Goal: Information Seeking & Learning: Learn about a topic

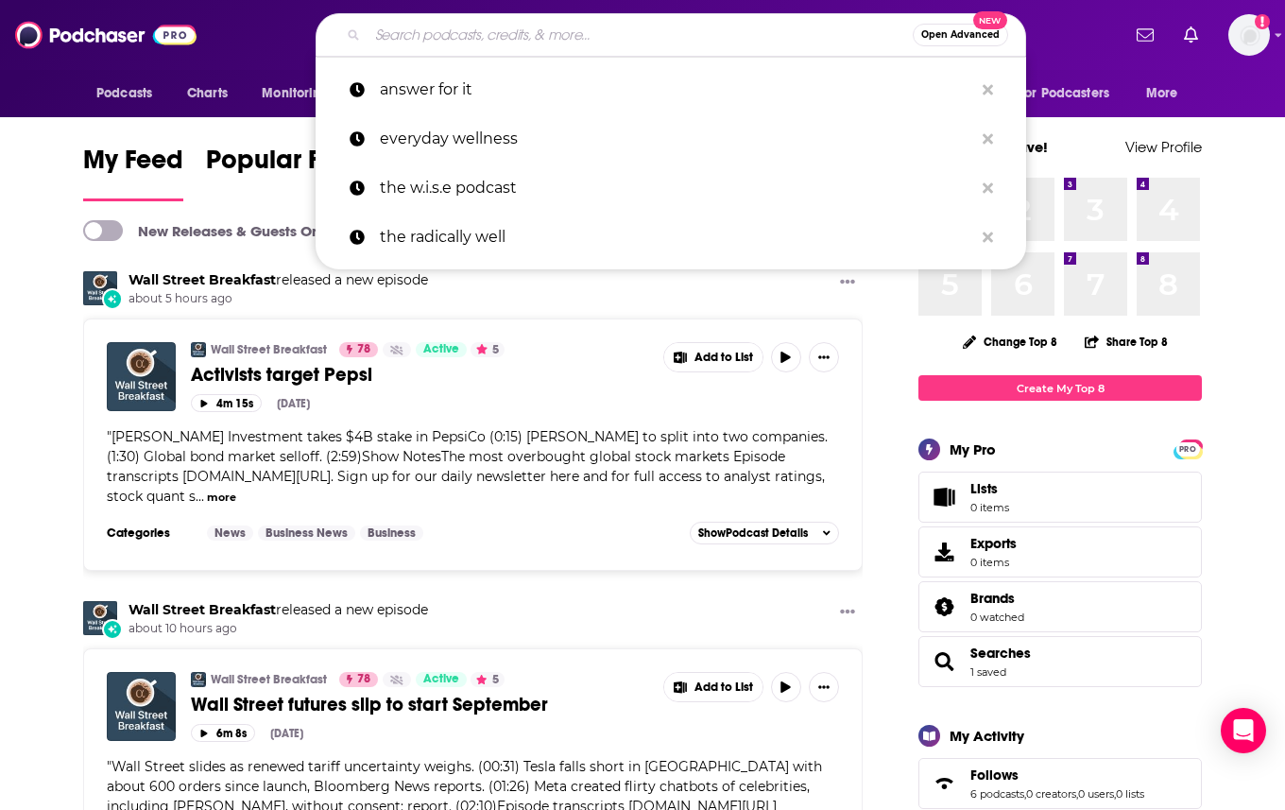
click at [686, 34] on input "Search podcasts, credits, & more..." at bounding box center [639, 35] width 545 height 30
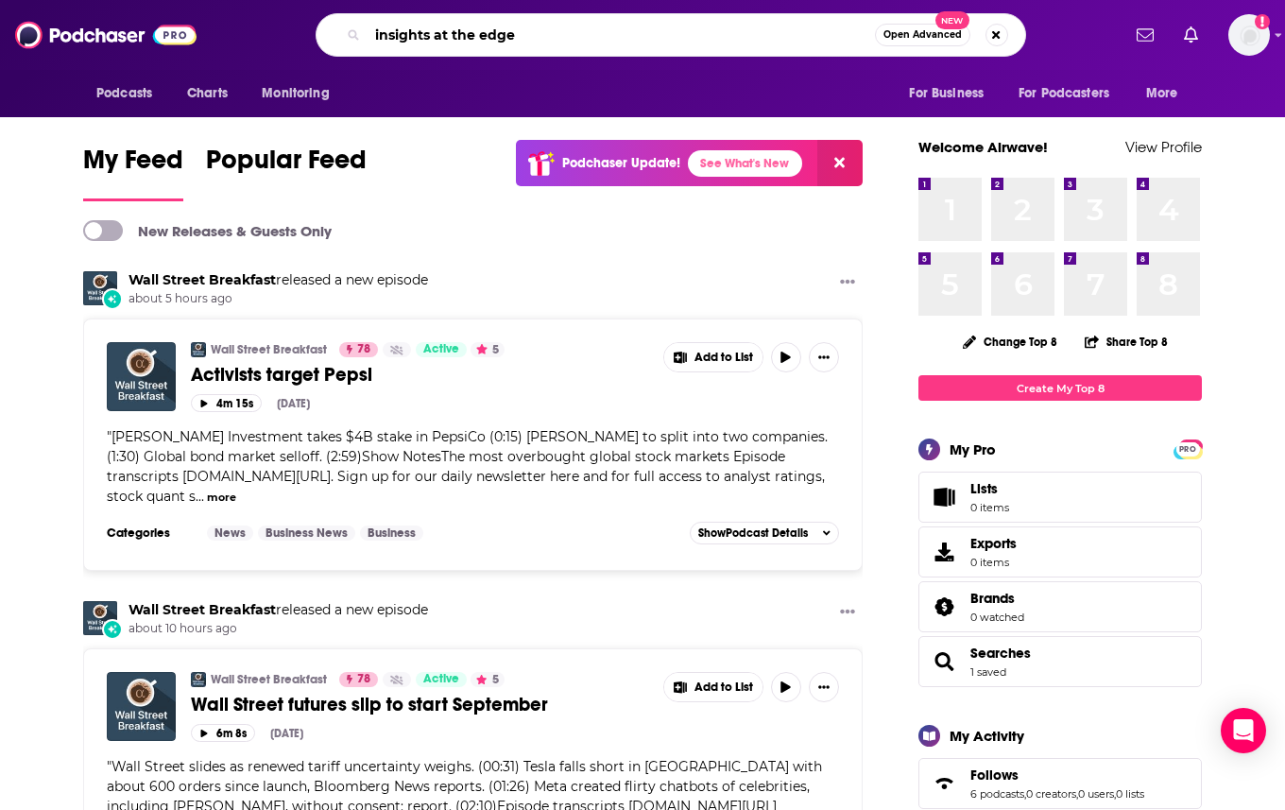
type input "insights at the edge"
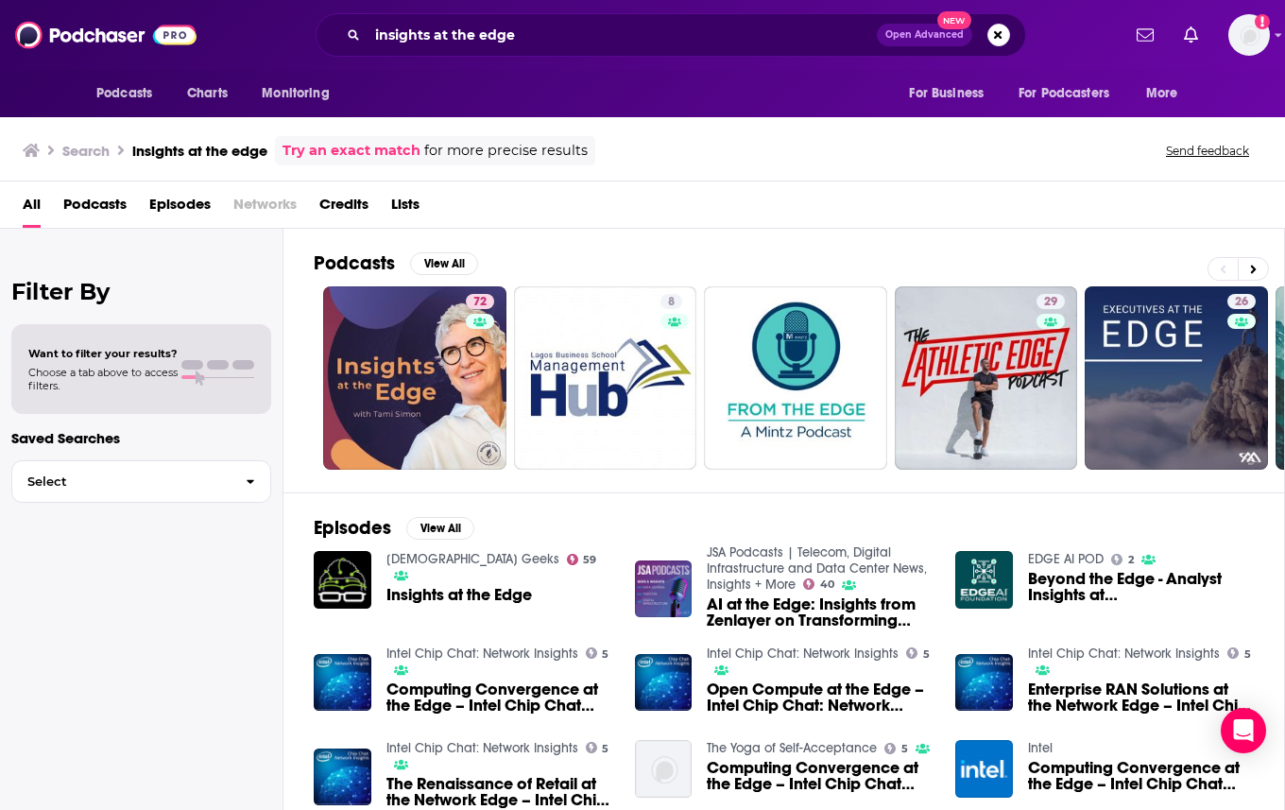
click at [446, 361] on link "72" at bounding box center [414, 377] width 183 height 183
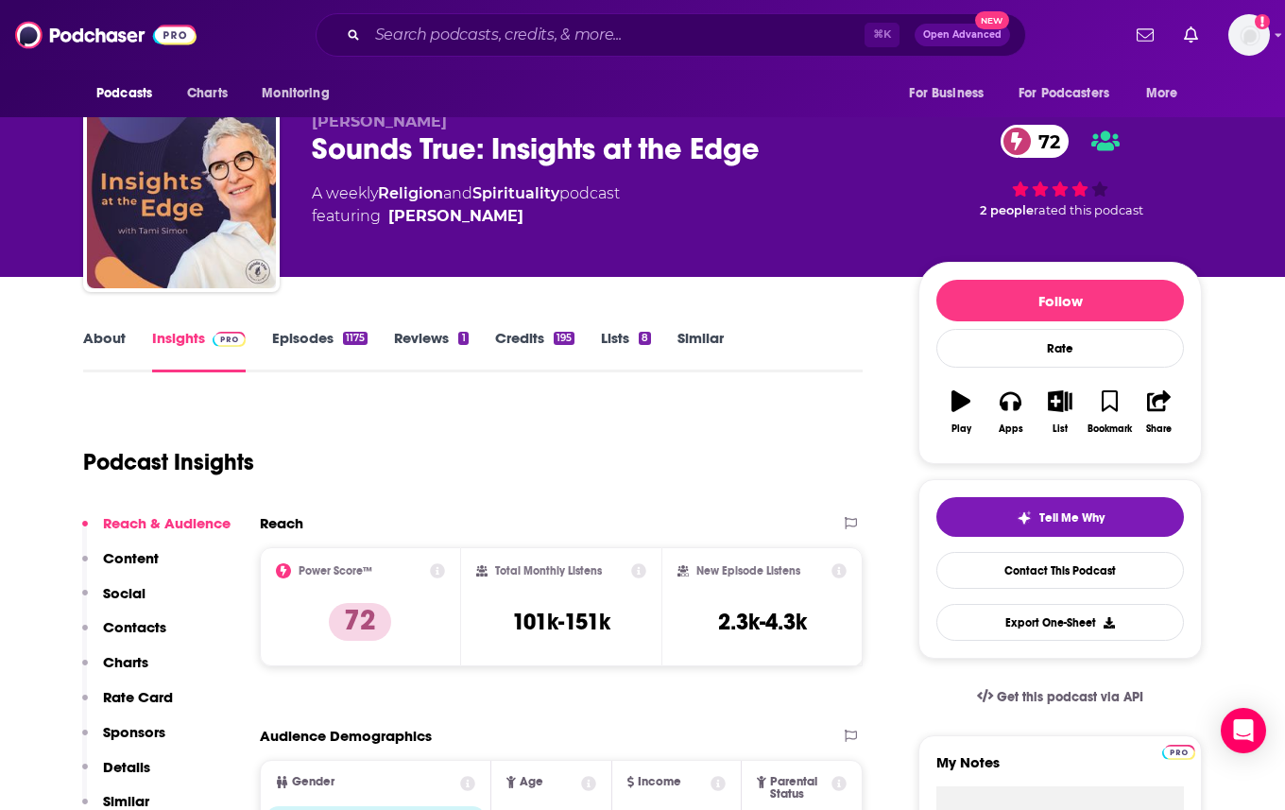
scroll to position [27, 0]
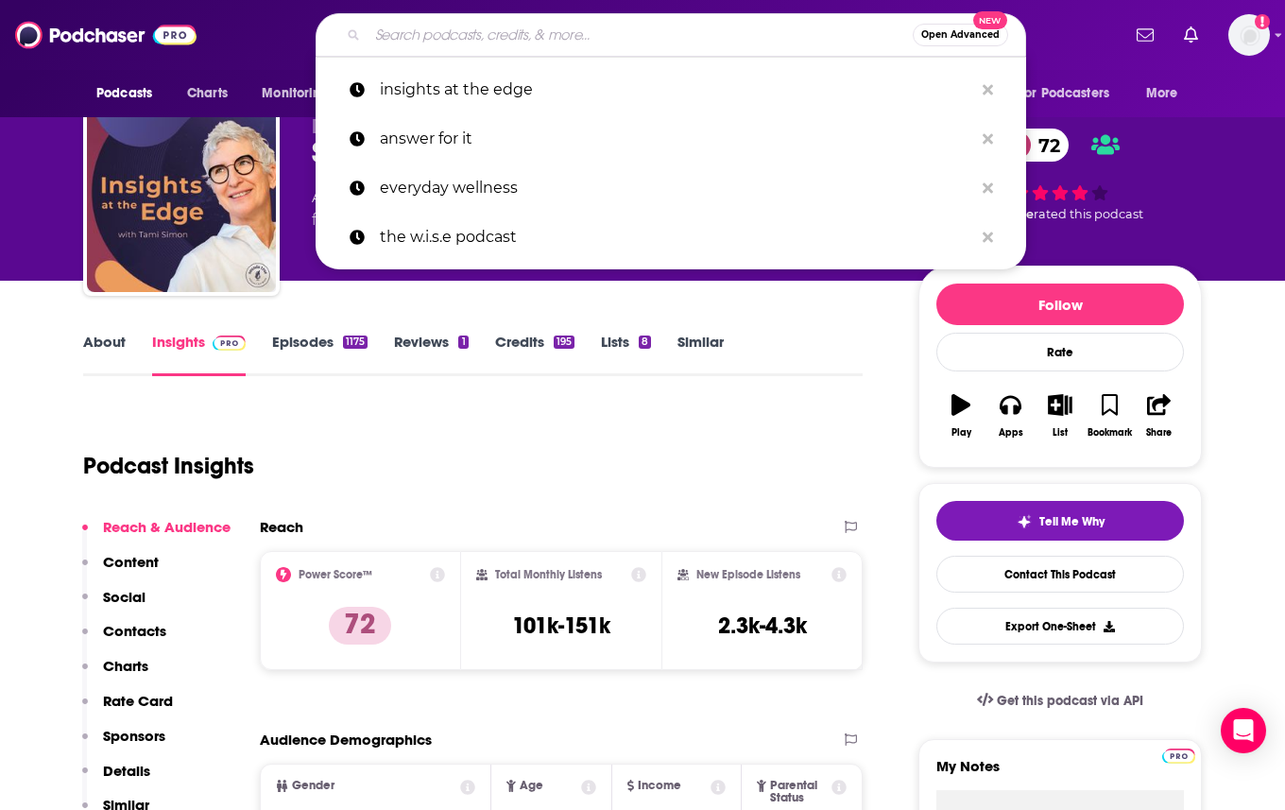
click at [419, 41] on input "Search podcasts, credits, & more..." at bounding box center [639, 35] width 545 height 30
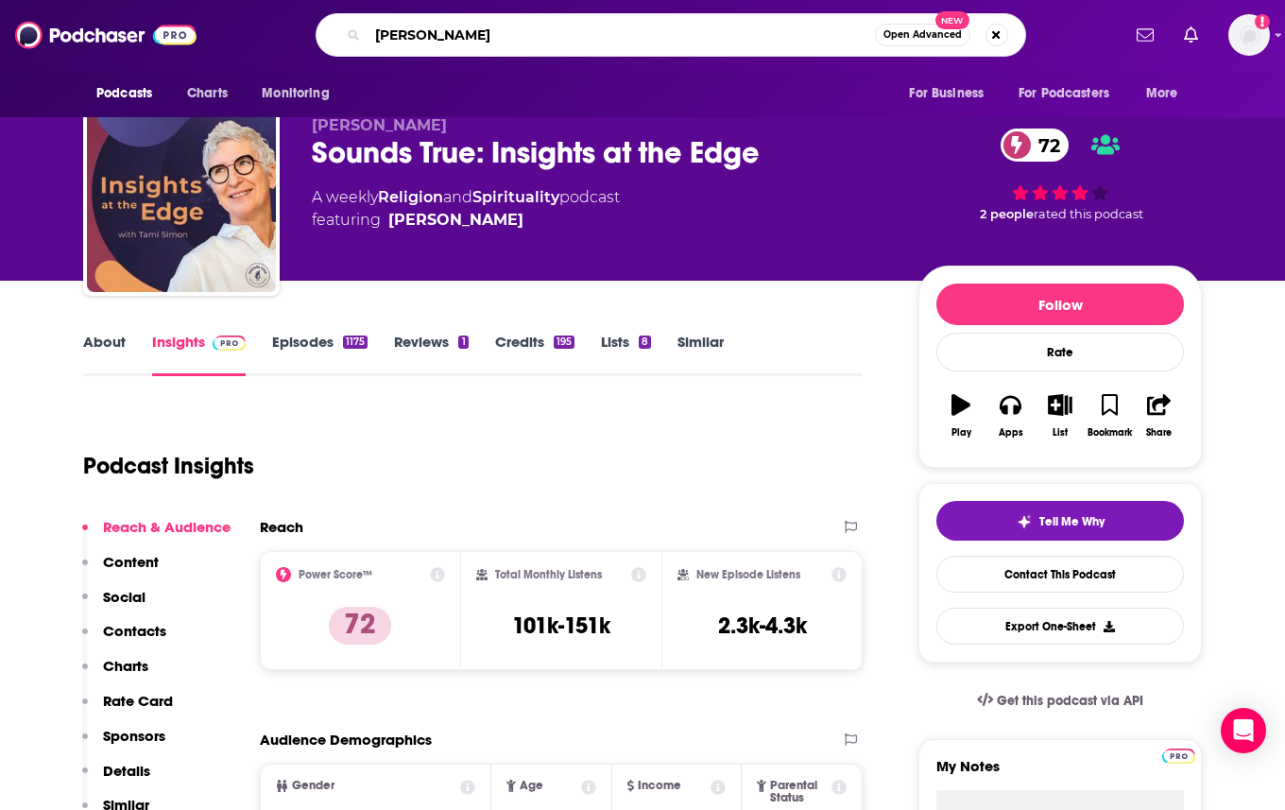
type input "[PERSON_NAME] podcast"
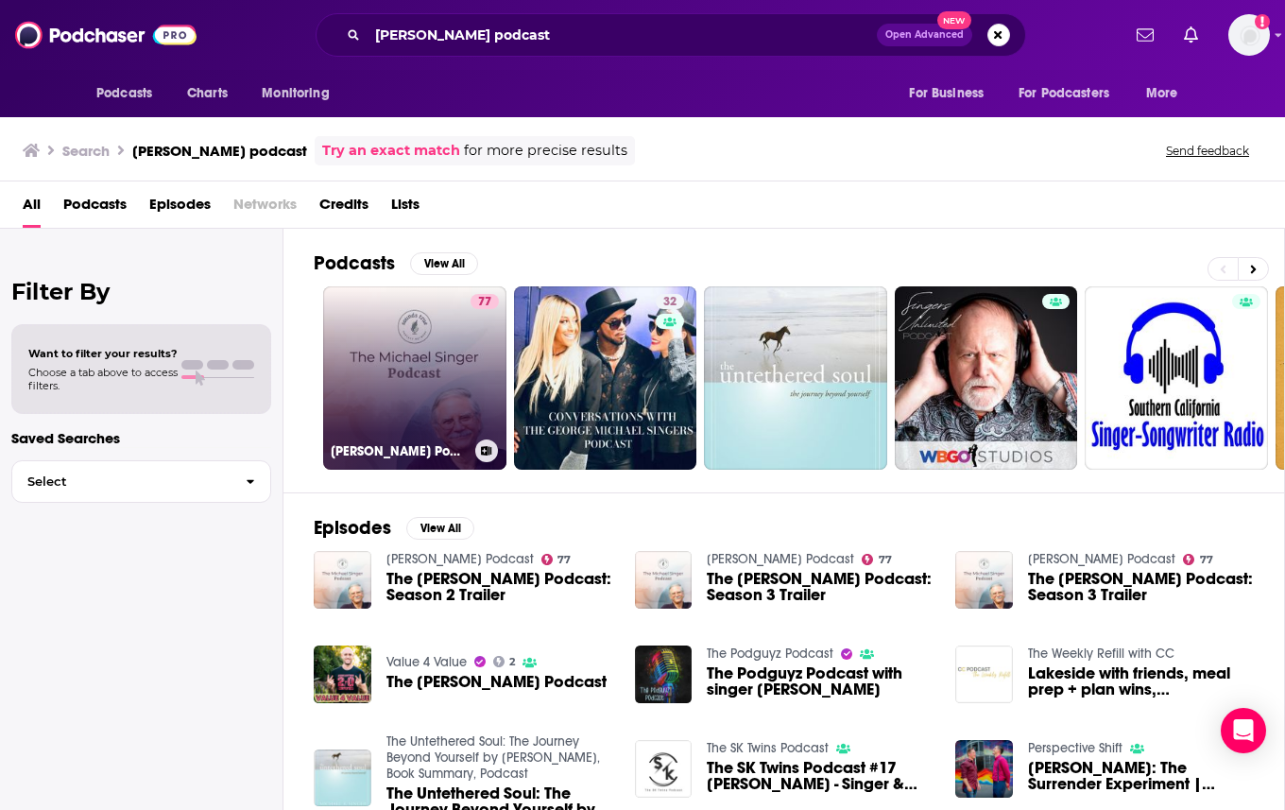
click at [437, 373] on link "77 [PERSON_NAME] Podcast" at bounding box center [414, 377] width 183 height 183
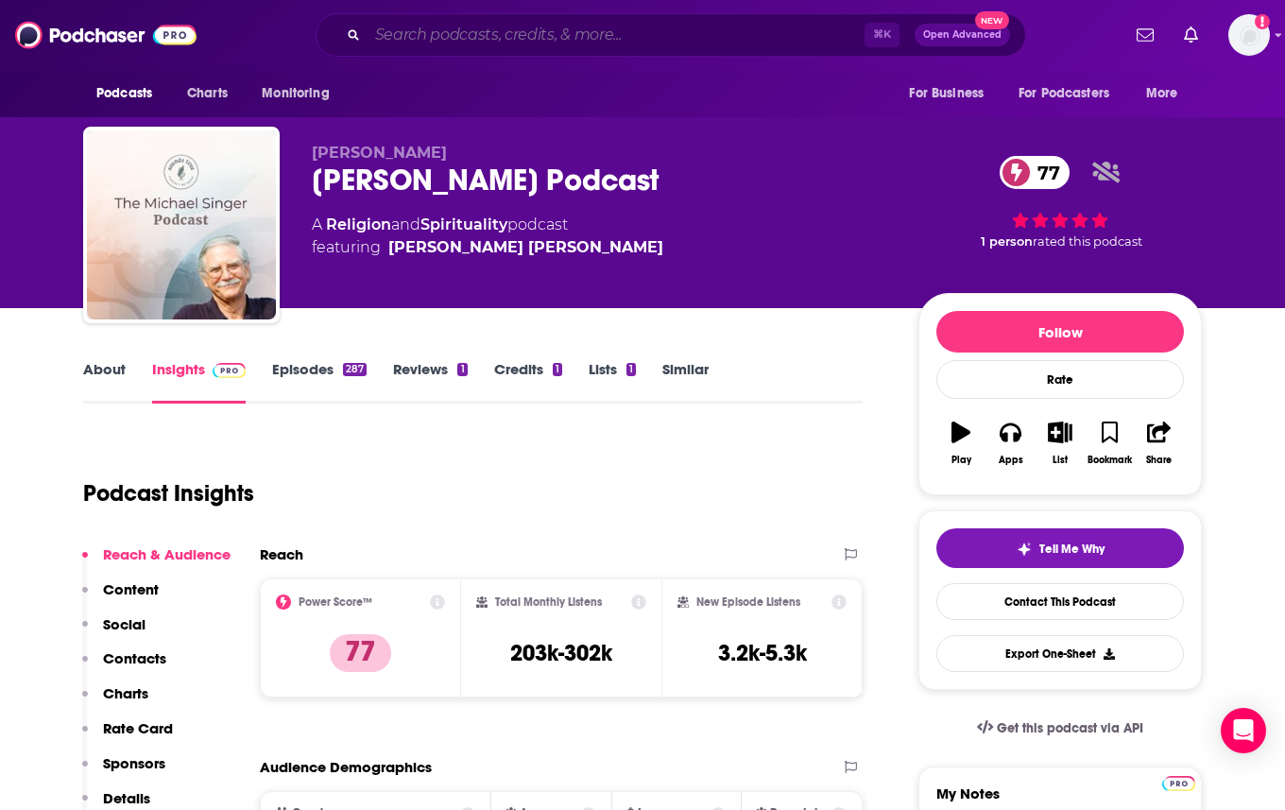
click at [676, 39] on input "Search podcasts, credits, & more..." at bounding box center [615, 35] width 497 height 30
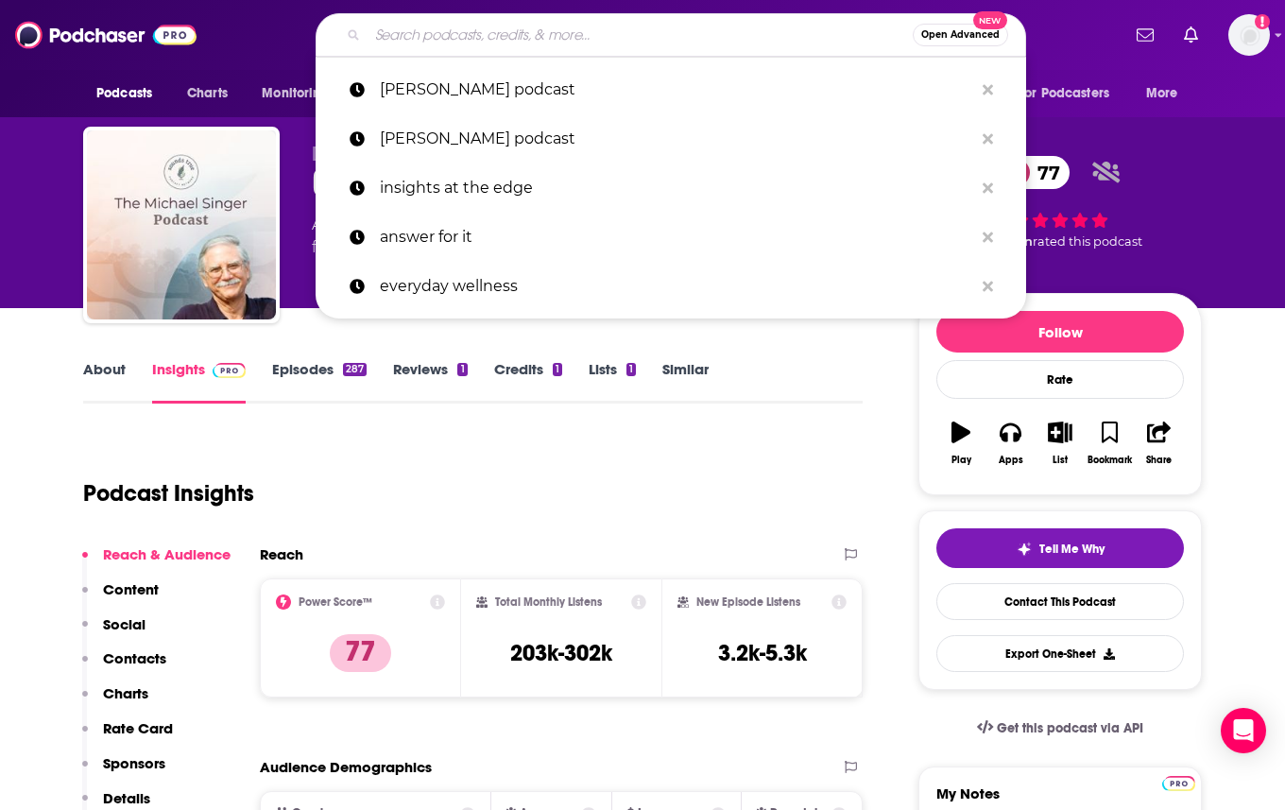
click at [676, 39] on input "Search podcasts, credits, & more..." at bounding box center [639, 35] width 545 height 30
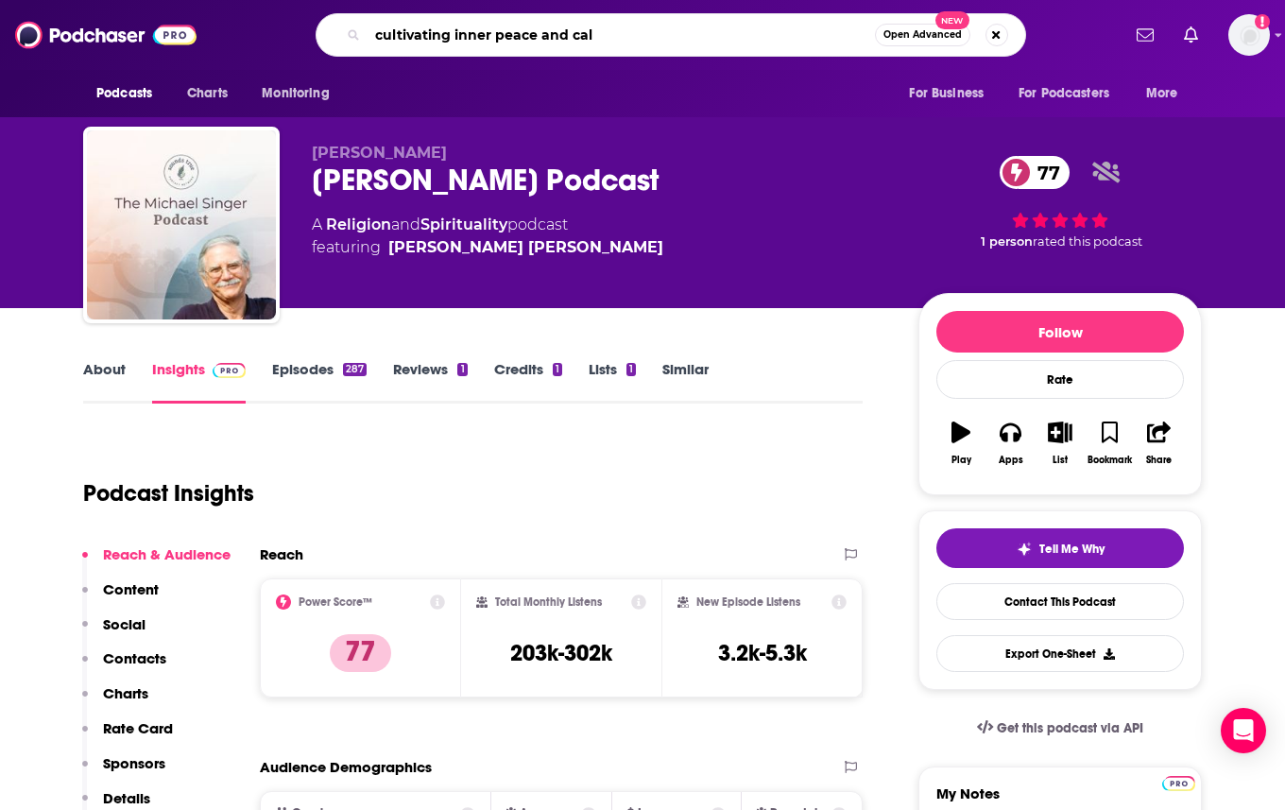
type input "cultivating inner peace and calm"
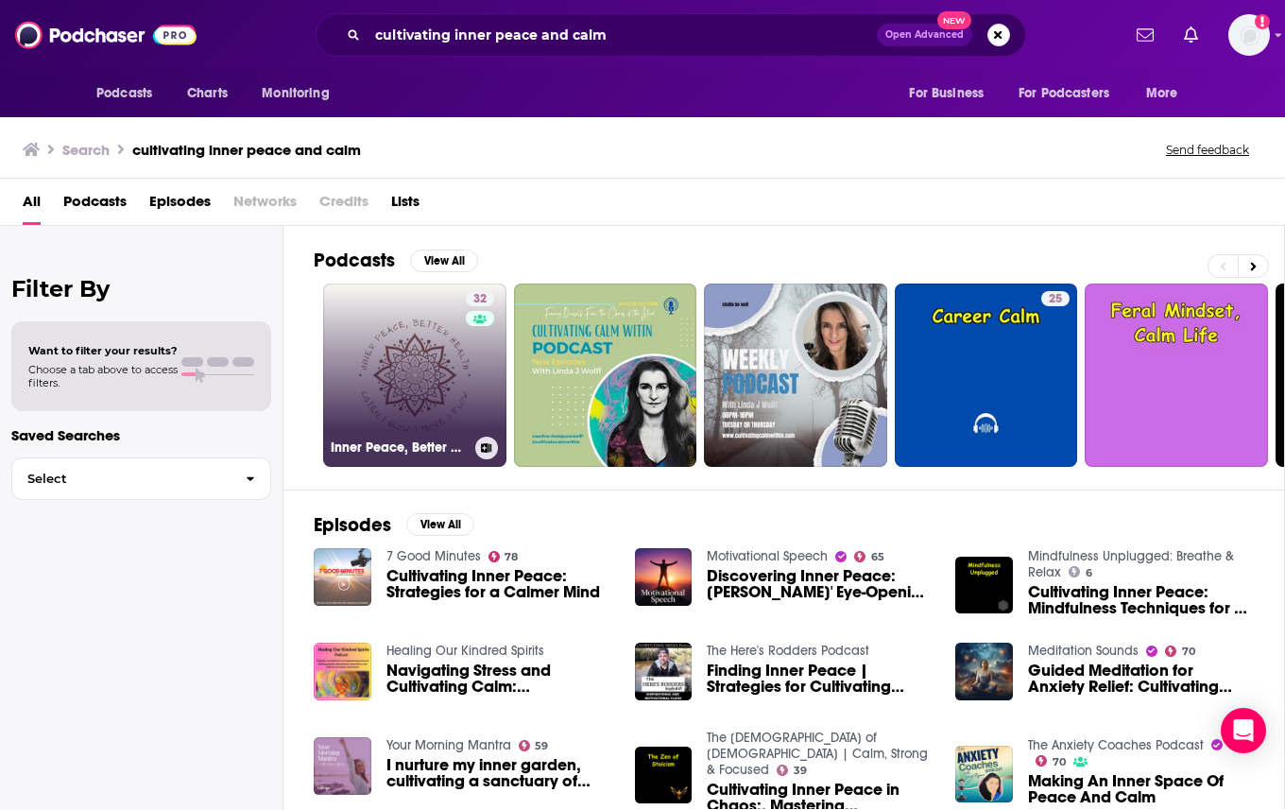
click at [404, 361] on link "32 Inner Peace, Better Health" at bounding box center [414, 374] width 183 height 183
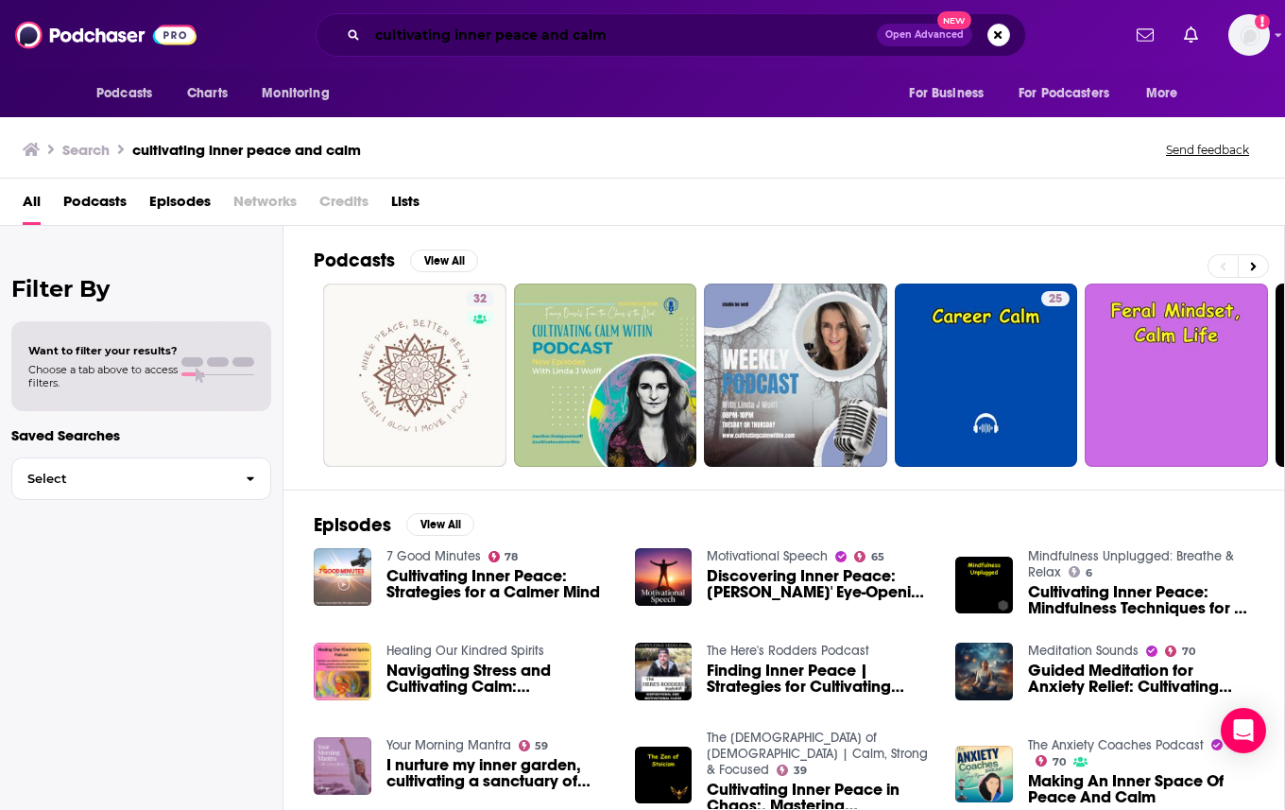
click at [688, 30] on input "cultivating inner peace and calm" at bounding box center [621, 35] width 509 height 30
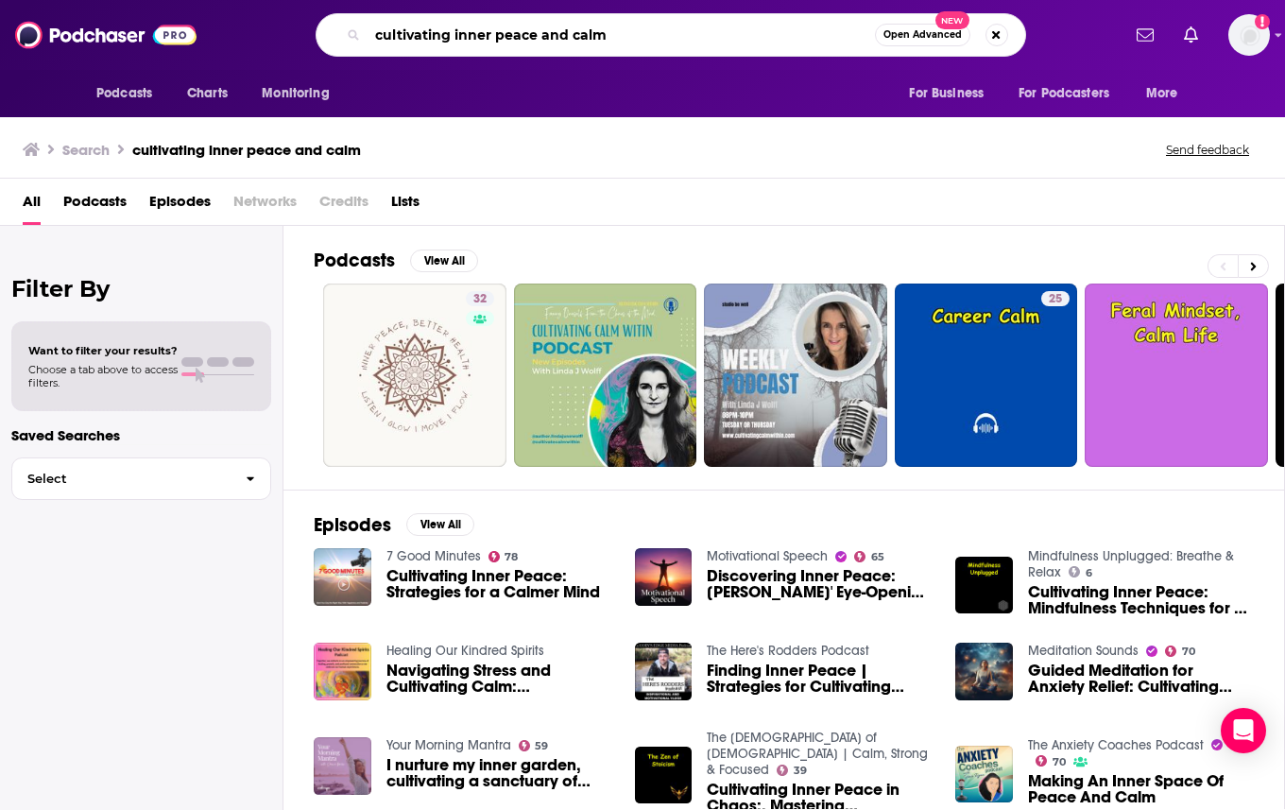
drag, startPoint x: 688, startPoint y: 30, endPoint x: 505, endPoint y: -34, distance: 193.3
click at [505, 0] on html "Podcasts Charts Monitoring cultivating inner peace and calm Open Advanced New F…" at bounding box center [642, 405] width 1285 height 810
type input "we are the great turning"
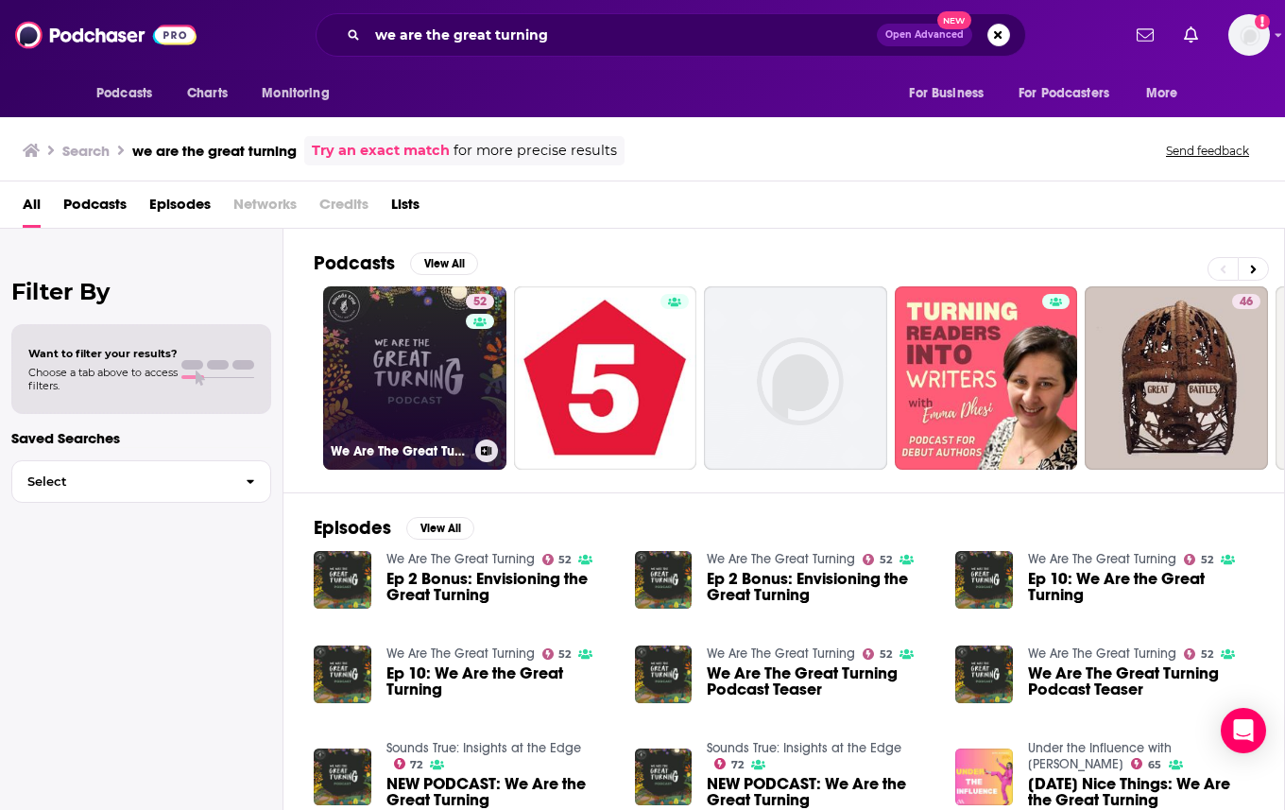
click at [422, 407] on link "52 We Are The Great Turning" at bounding box center [414, 377] width 183 height 183
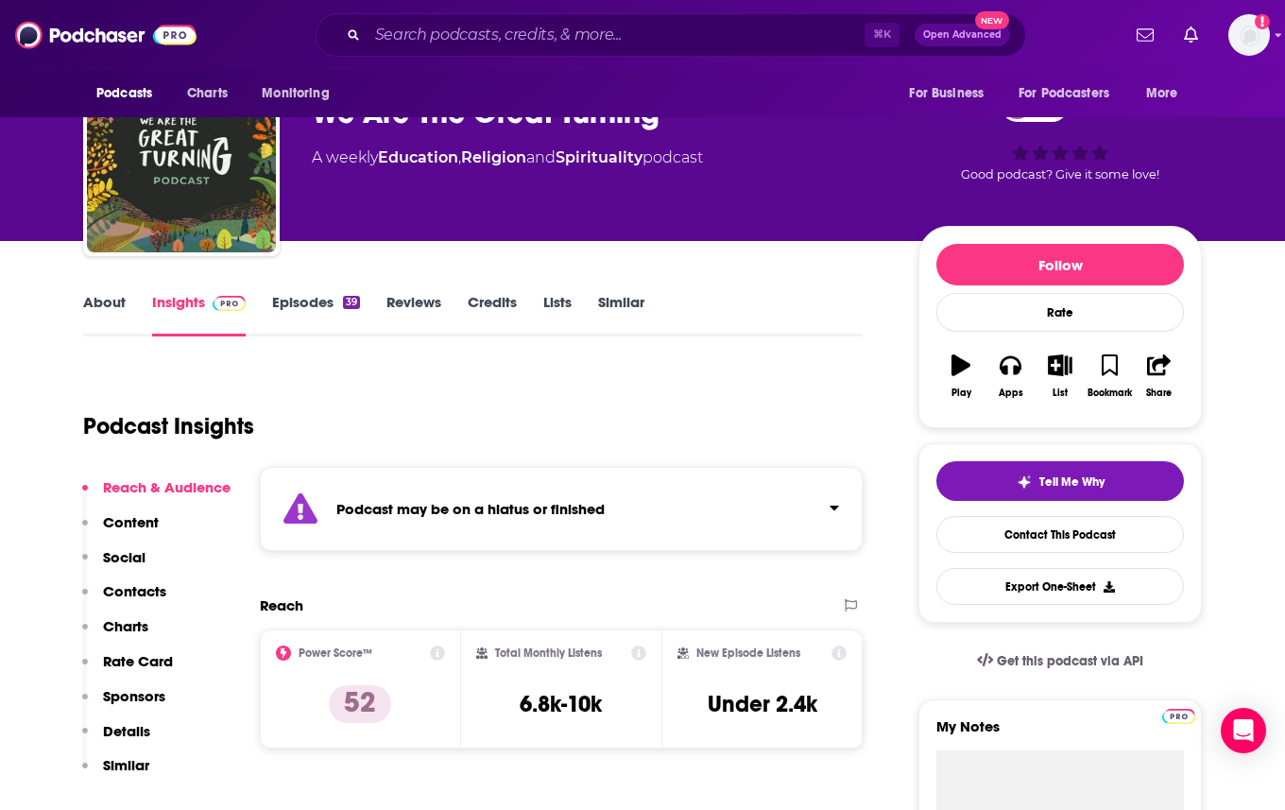
scroll to position [68, 0]
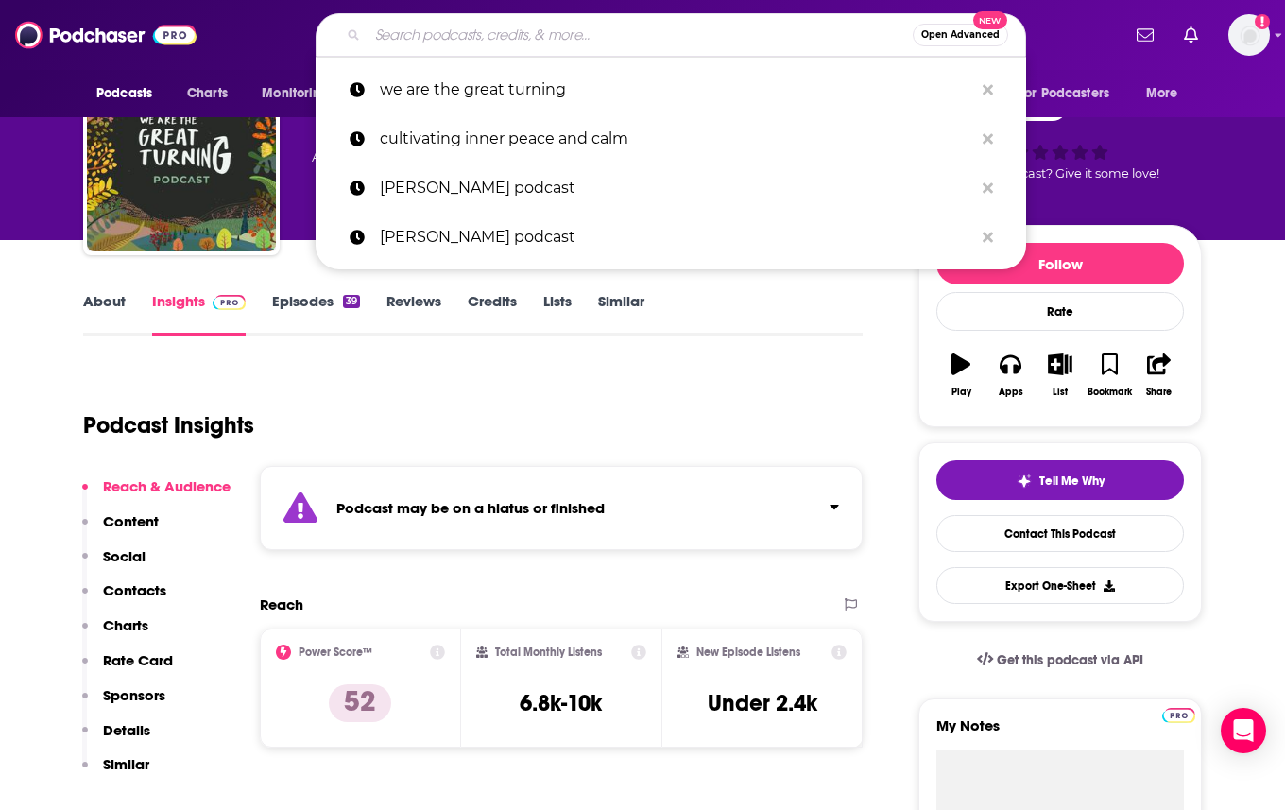
click at [421, 40] on input "Search podcasts, credits, & more..." at bounding box center [639, 35] width 545 height 30
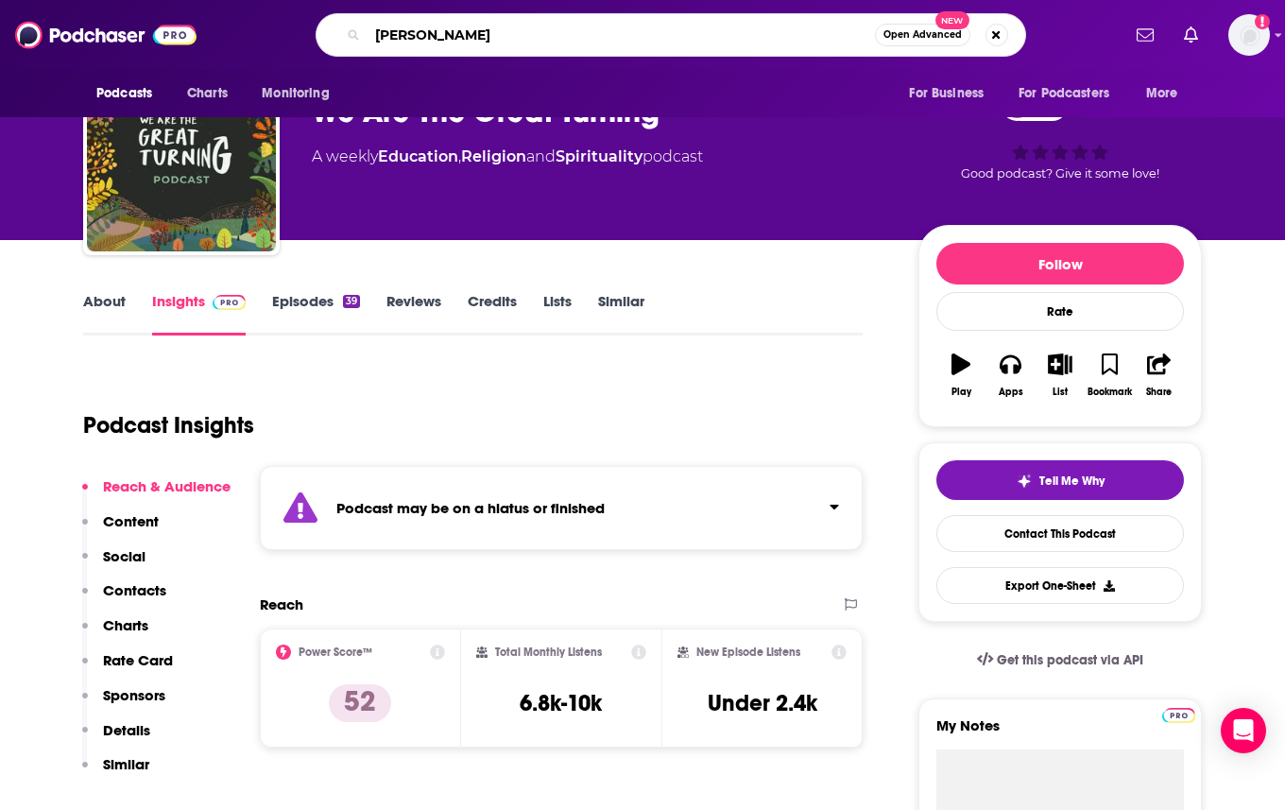
type input "[PERSON_NAME]"
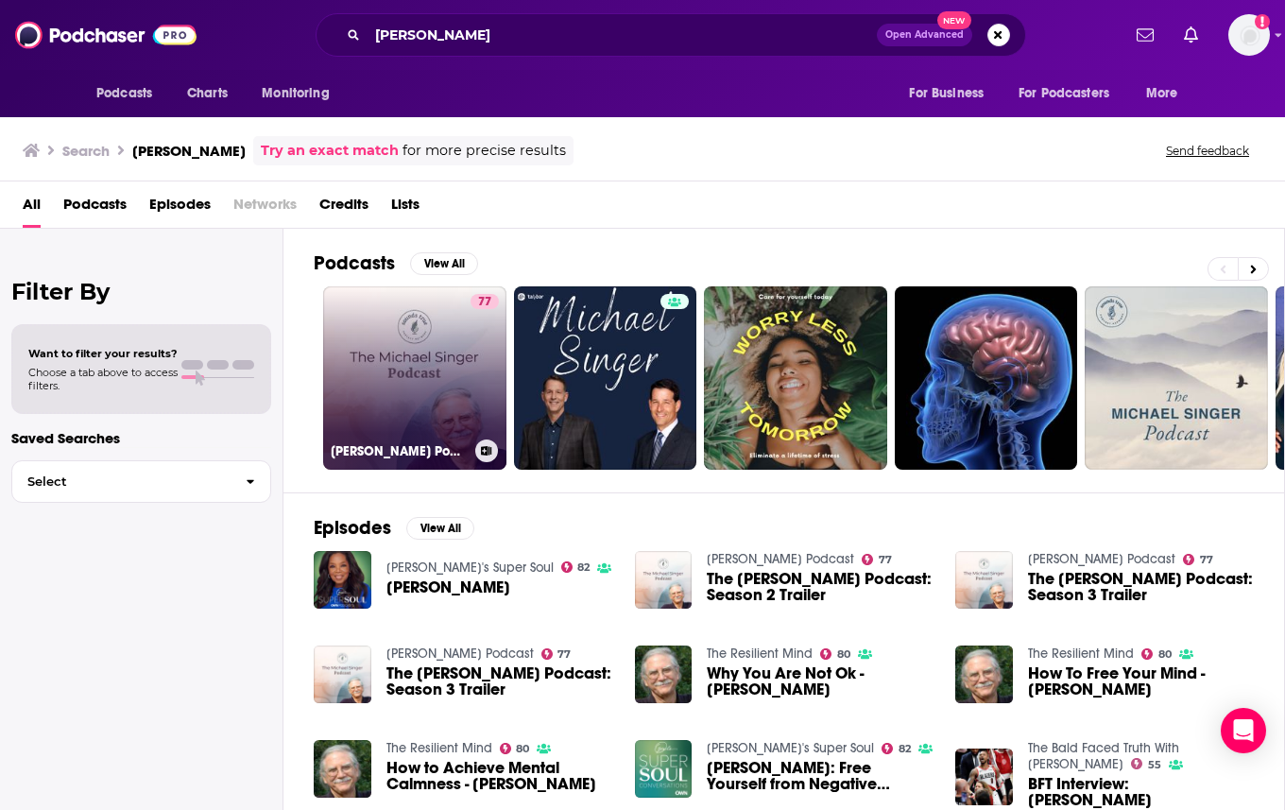
click at [384, 354] on link "77 [PERSON_NAME] Podcast" at bounding box center [414, 377] width 183 height 183
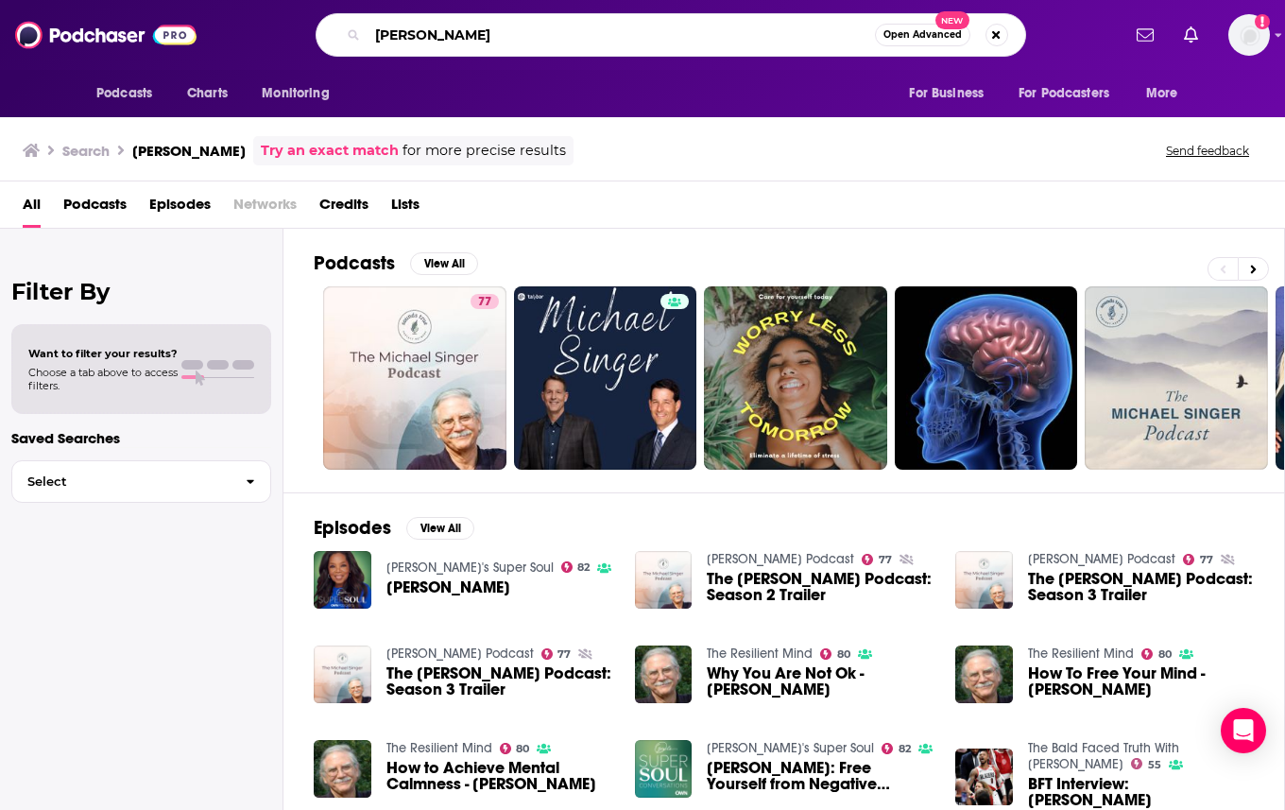
click at [486, 35] on input "[PERSON_NAME]" at bounding box center [620, 35] width 507 height 30
drag, startPoint x: 486, startPoint y: 35, endPoint x: 292, endPoint y: -15, distance: 200.9
click at [292, 0] on html "Podcasts Charts Monitoring [PERSON_NAME] Open Advanced New For Business For Pod…" at bounding box center [642, 405] width 1285 height 810
type input "soundstrue"
